Goal: Transaction & Acquisition: Purchase product/service

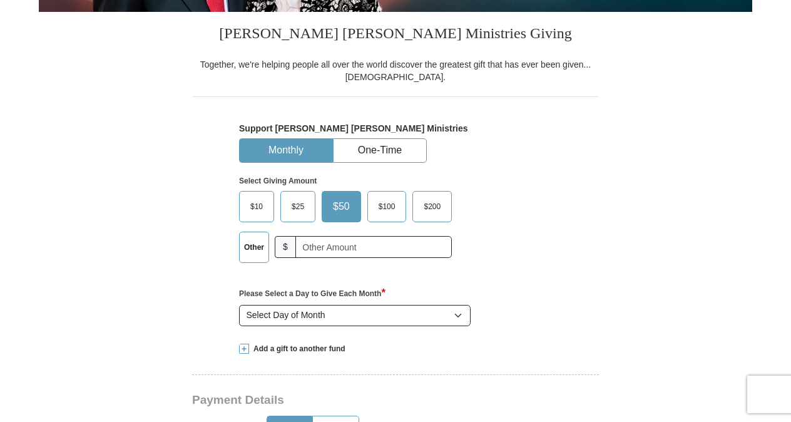
scroll to position [313, 0]
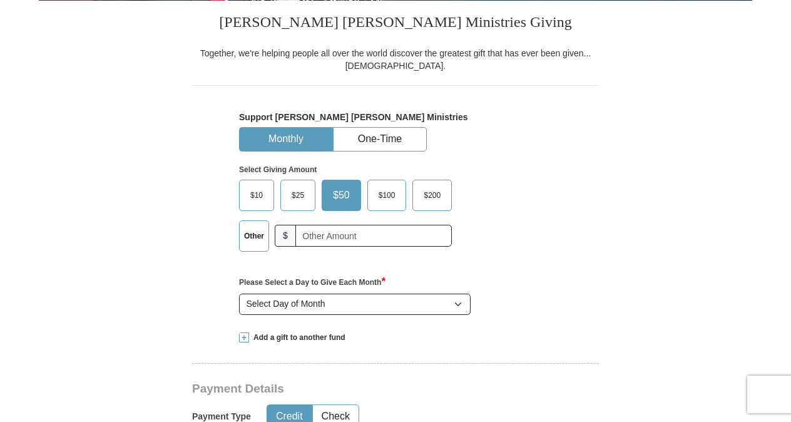
click at [377, 192] on span "$100" at bounding box center [387, 195] width 29 height 19
click at [0, 0] on input "$100" at bounding box center [0, 0] width 0 height 0
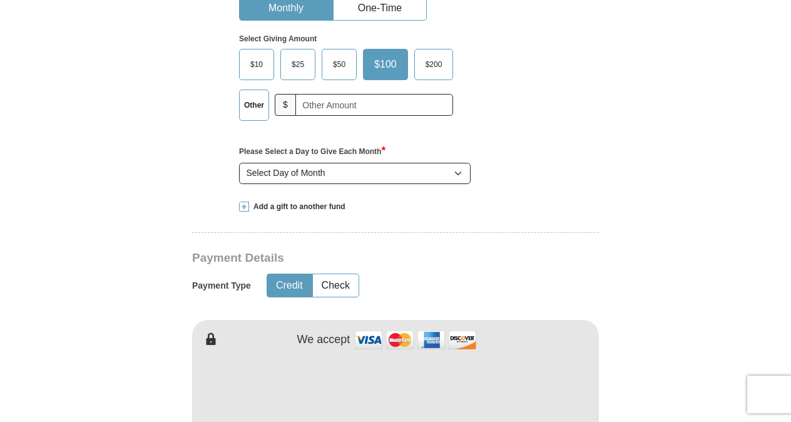
scroll to position [563, 0]
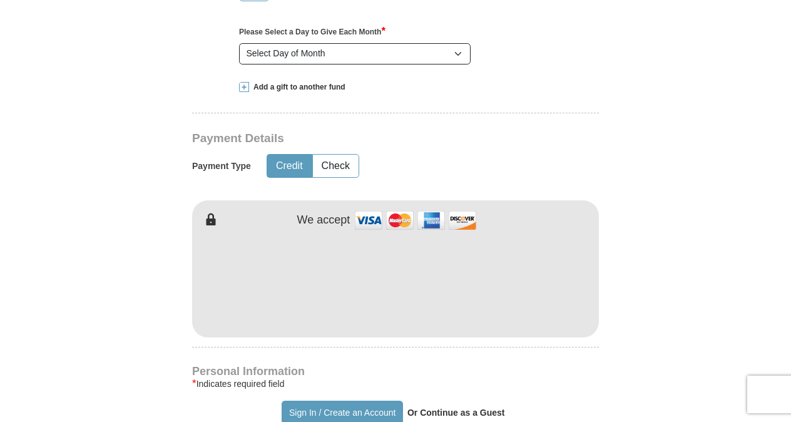
click at [615, 187] on form "Already have an account? Sign in for faster giving. Don't have an account? Crea…" at bounding box center [396, 332] width 714 height 1690
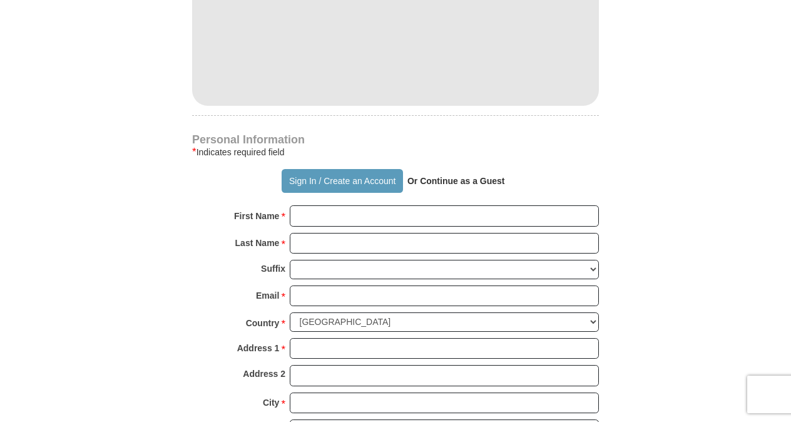
scroll to position [814, 0]
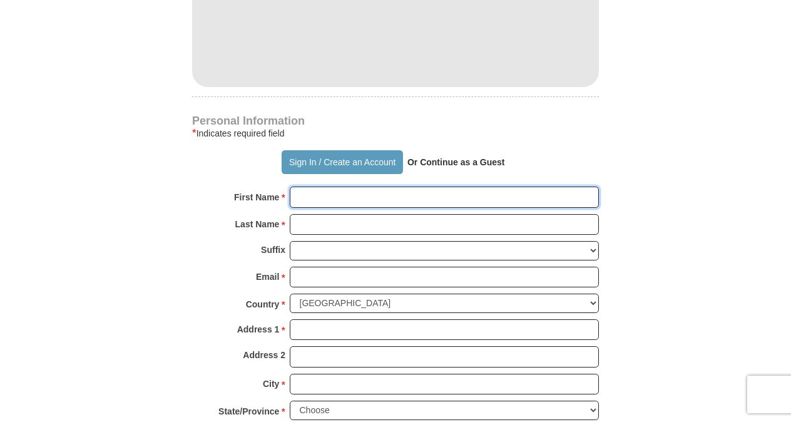
click at [311, 193] on input "First Name *" at bounding box center [444, 197] width 309 height 21
type input "[PERSON_NAME]"
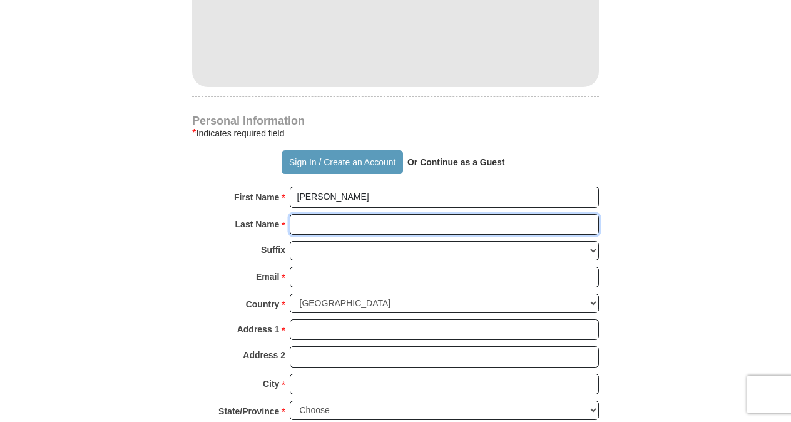
type input "Lefken"
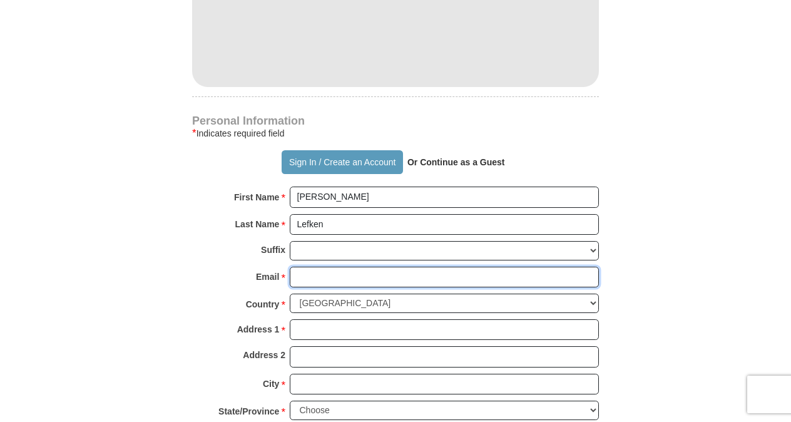
type input "[EMAIL_ADDRESS][DOMAIN_NAME]"
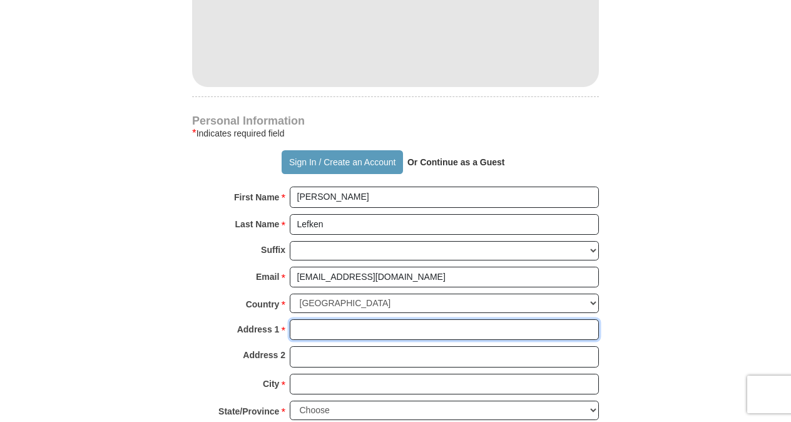
type input "[STREET_ADDRESS]"
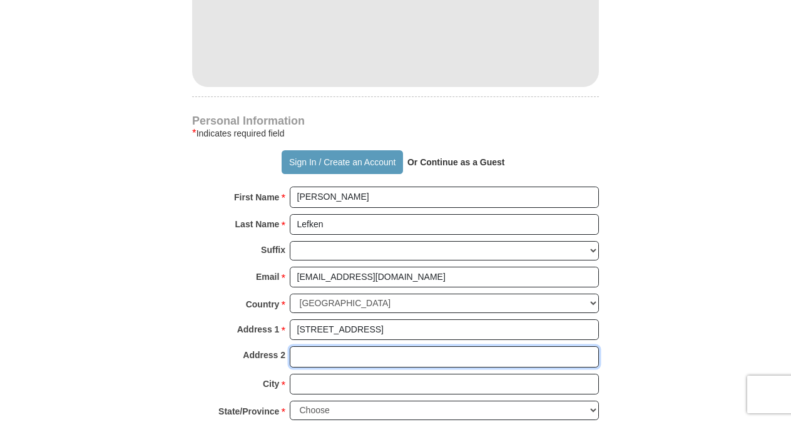
type input "Apt 4"
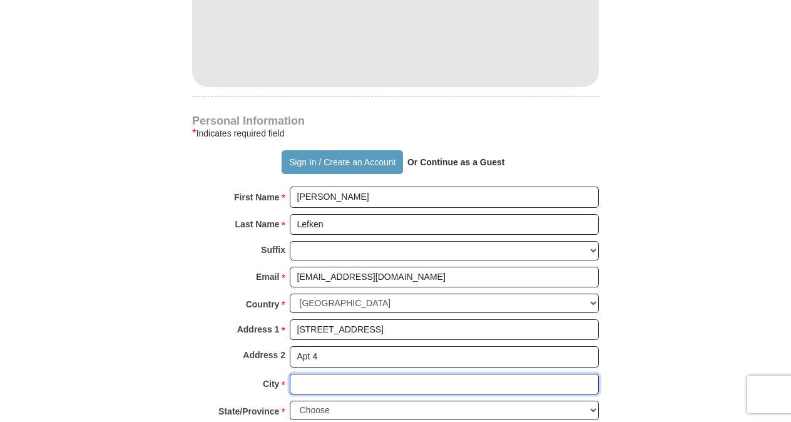
type input "[GEOGRAPHIC_DATA]"
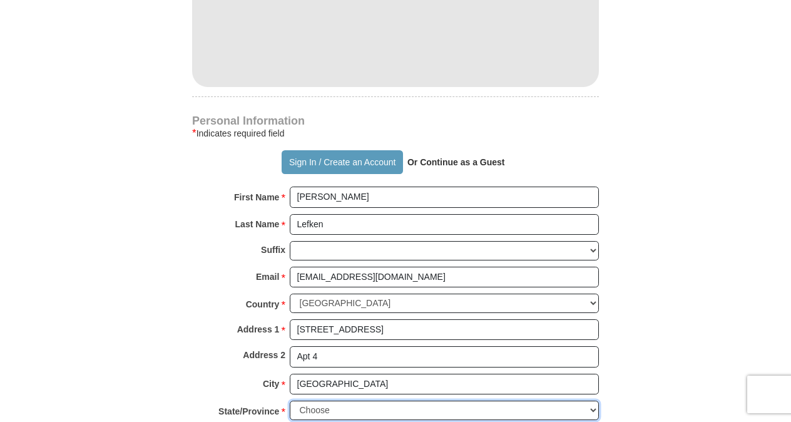
select select "OH"
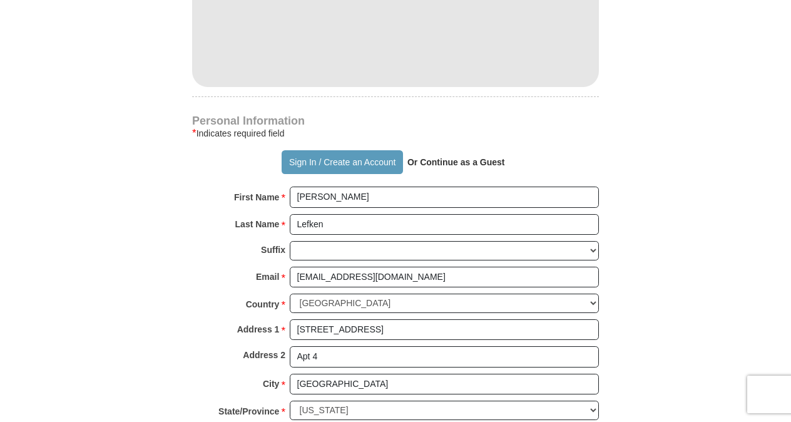
type input "45239"
type input "5135599005"
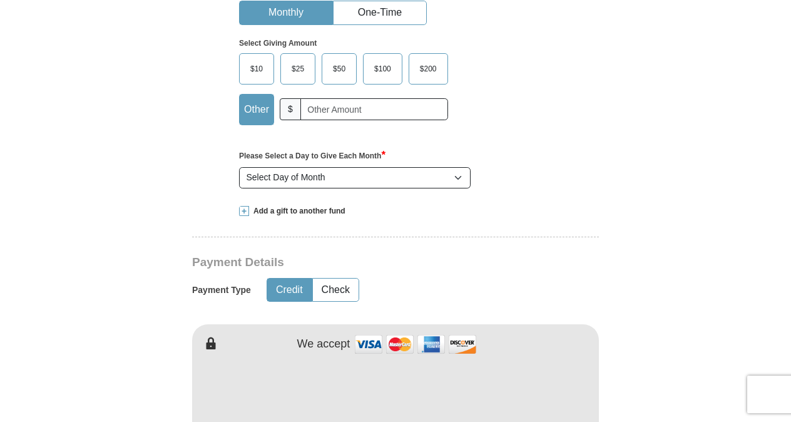
scroll to position [438, 0]
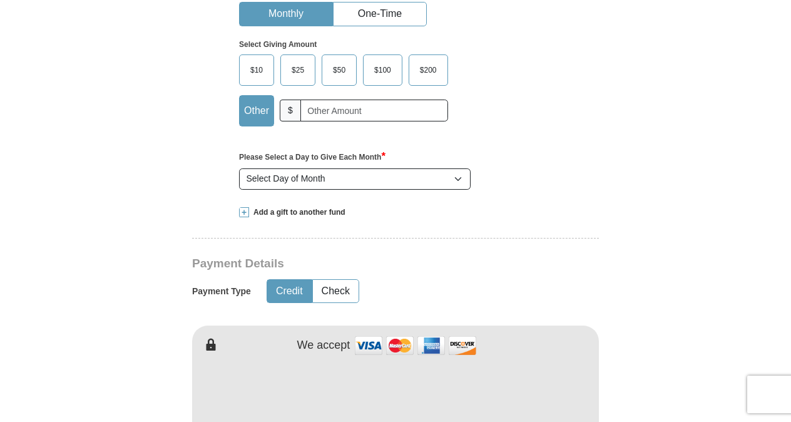
click at [377, 65] on span "$100" at bounding box center [382, 70] width 29 height 19
click at [0, 0] on input "$100" at bounding box center [0, 0] width 0 height 0
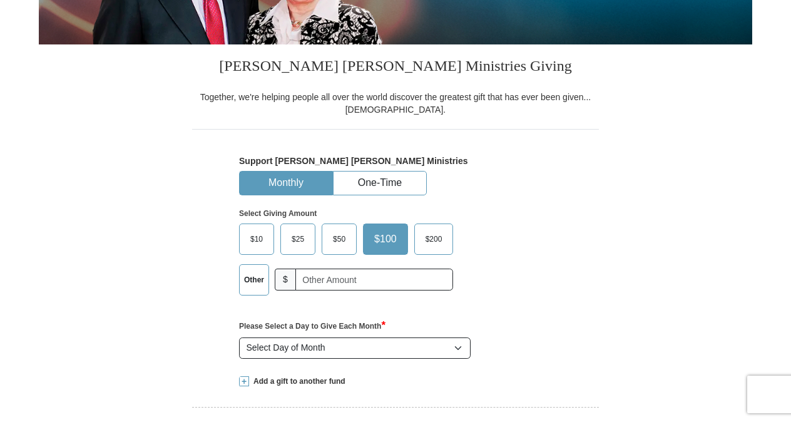
scroll to position [250, 0]
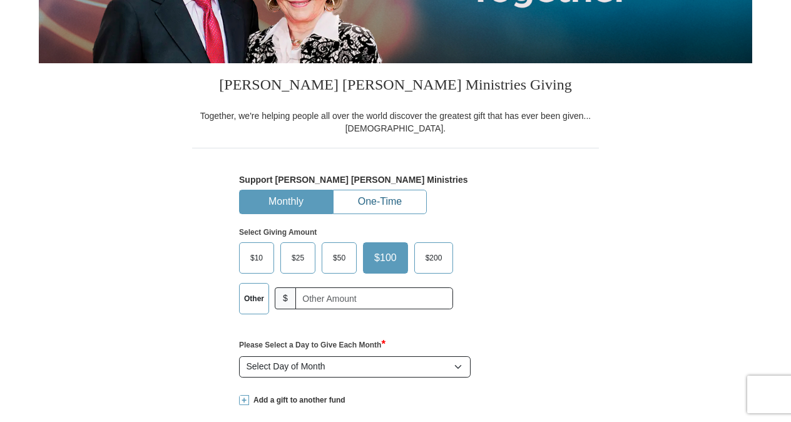
click at [378, 196] on button "One-Time" at bounding box center [380, 201] width 93 height 23
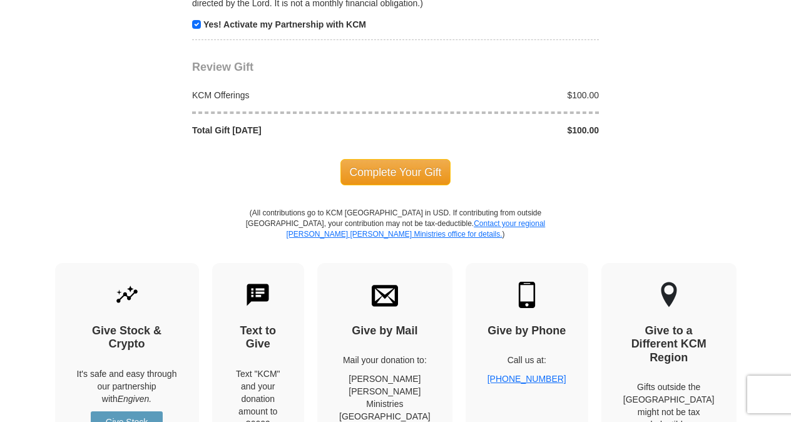
scroll to position [1315, 0]
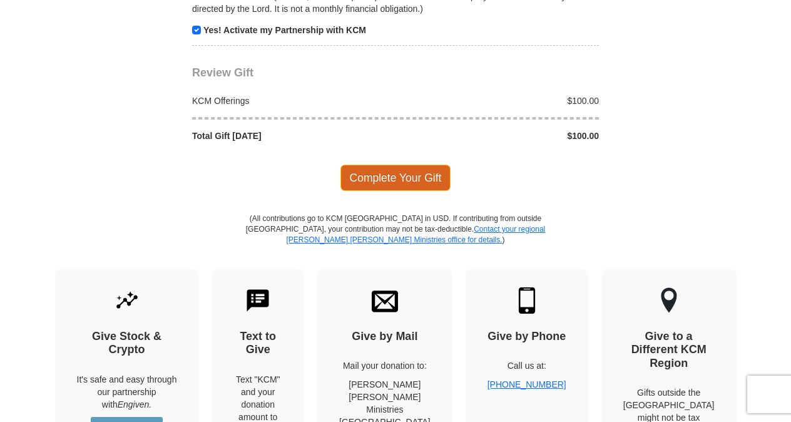
click at [418, 169] on span "Complete Your Gift" at bounding box center [396, 178] width 111 height 26
